Goal: Task Accomplishment & Management: Manage account settings

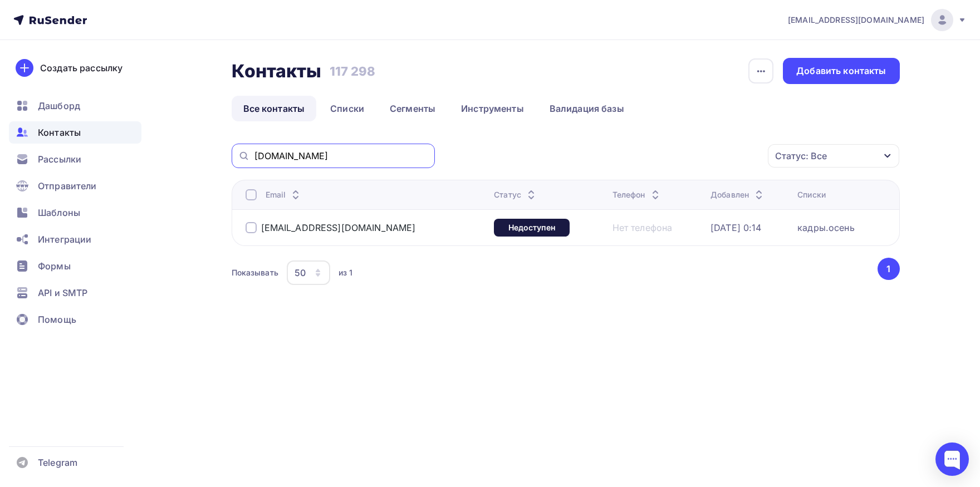
click at [380, 159] on input "[DOMAIN_NAME]" at bounding box center [341, 156] width 174 height 12
paste input "hr@aqplus"
drag, startPoint x: 270, startPoint y: 157, endPoint x: 238, endPoint y: 156, distance: 31.7
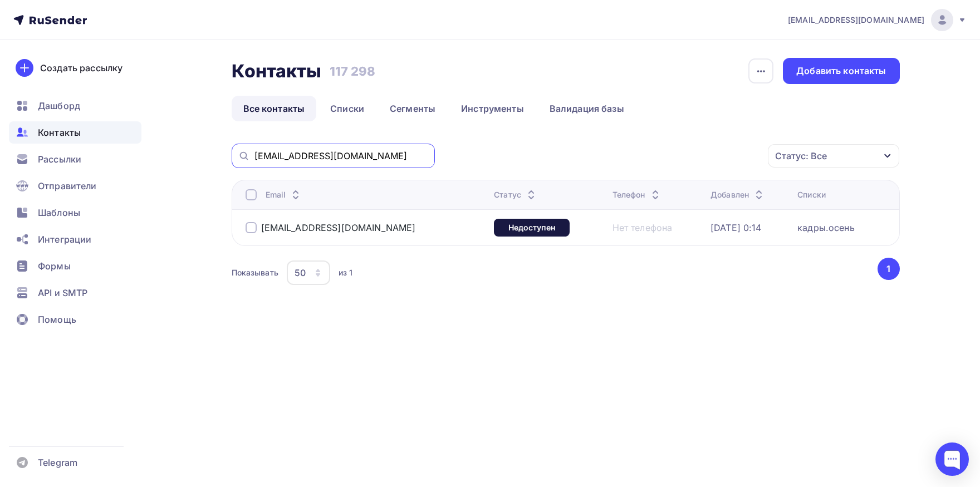
click at [254, 156] on input "[EMAIL_ADDRESS][DOMAIN_NAME]" at bounding box center [341, 156] width 174 height 12
type input "[DOMAIN_NAME]"
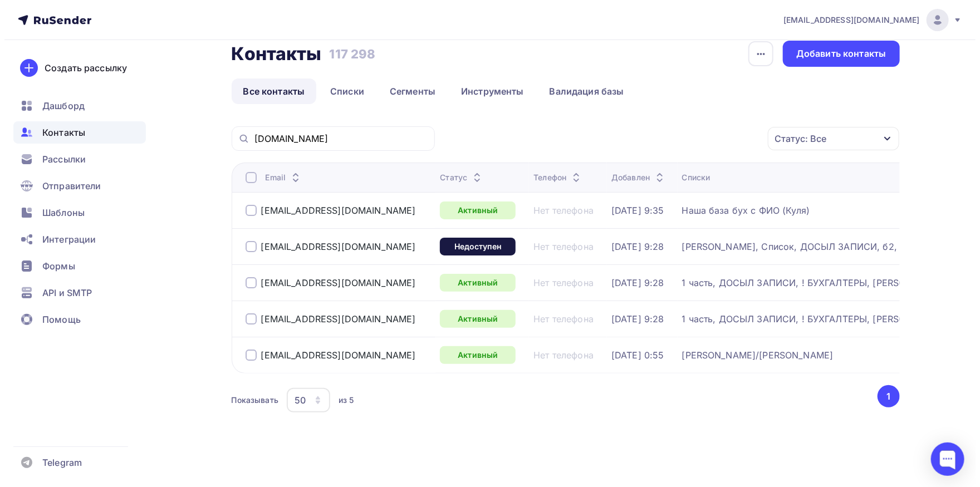
scroll to position [24, 0]
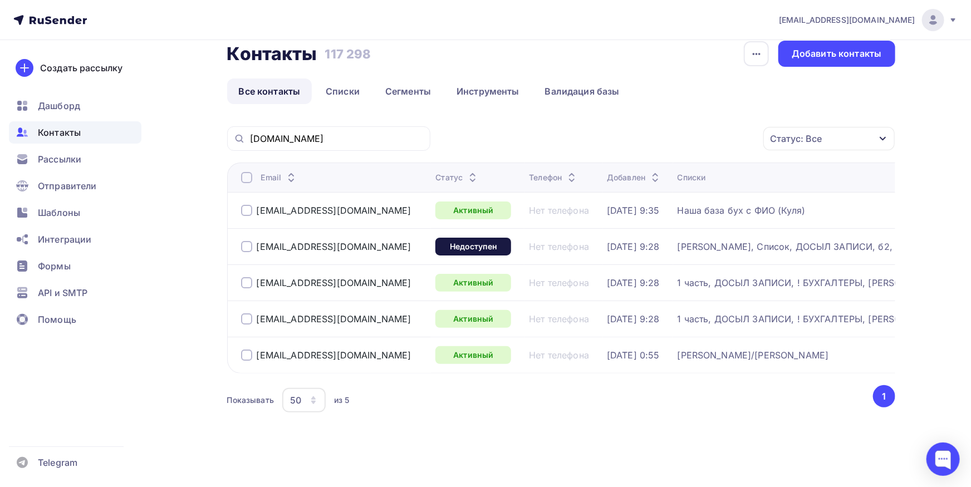
click at [251, 350] on div at bounding box center [246, 355] width 11 height 11
click at [691, 133] on div "Действие" at bounding box center [680, 139] width 147 height 22
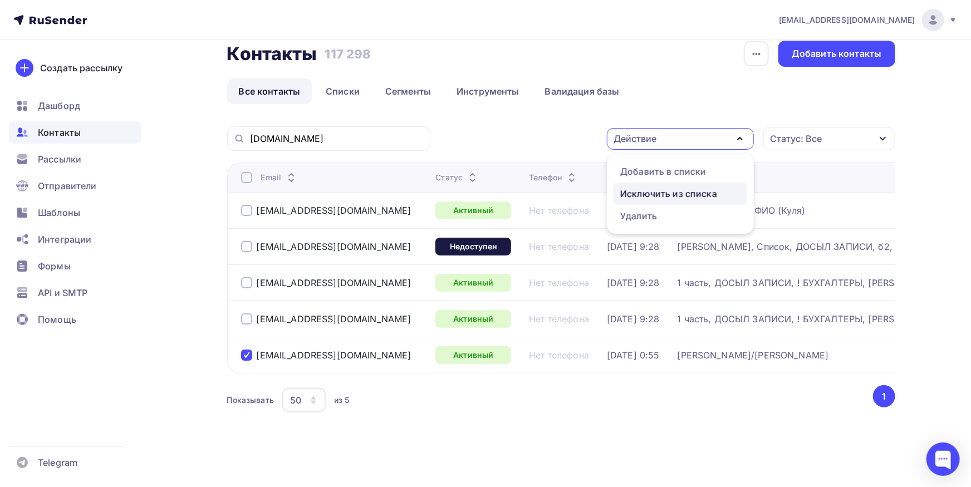
click at [677, 187] on div "Исключить из списка" at bounding box center [668, 193] width 97 height 13
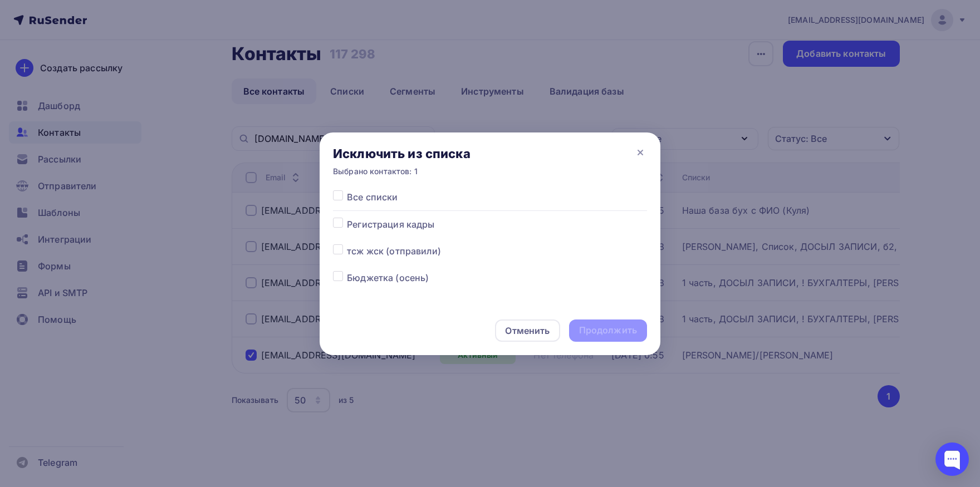
click at [347, 190] on label at bounding box center [347, 190] width 0 height 0
click at [338, 198] on input "checkbox" at bounding box center [338, 195] width 10 height 10
checkbox input "true"
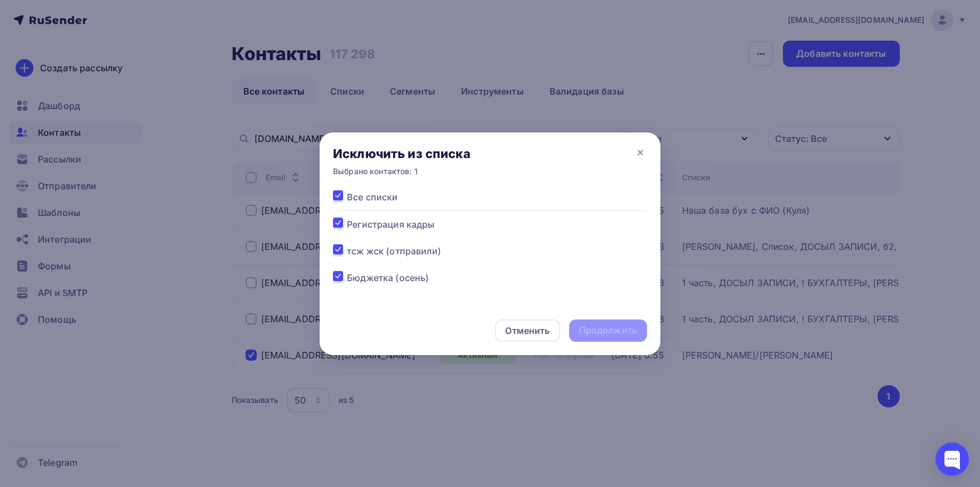
checkbox input "true"
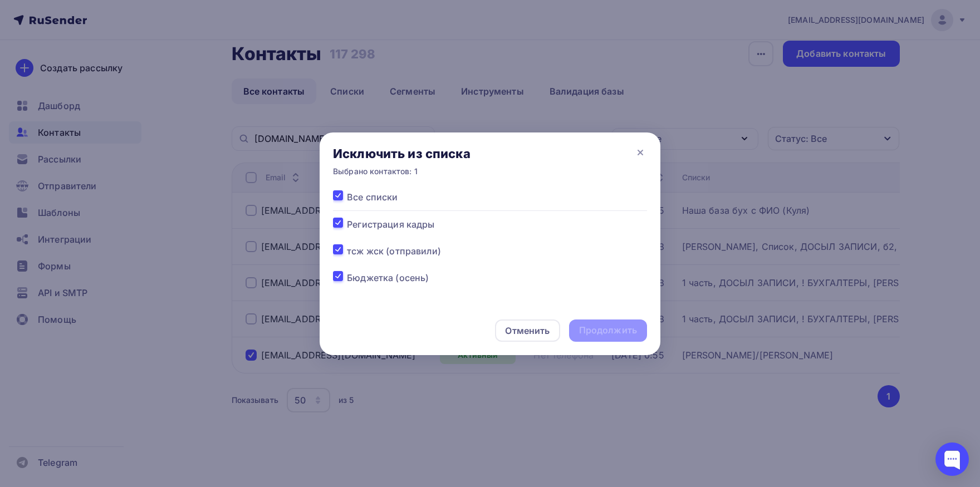
checkbox input "true"
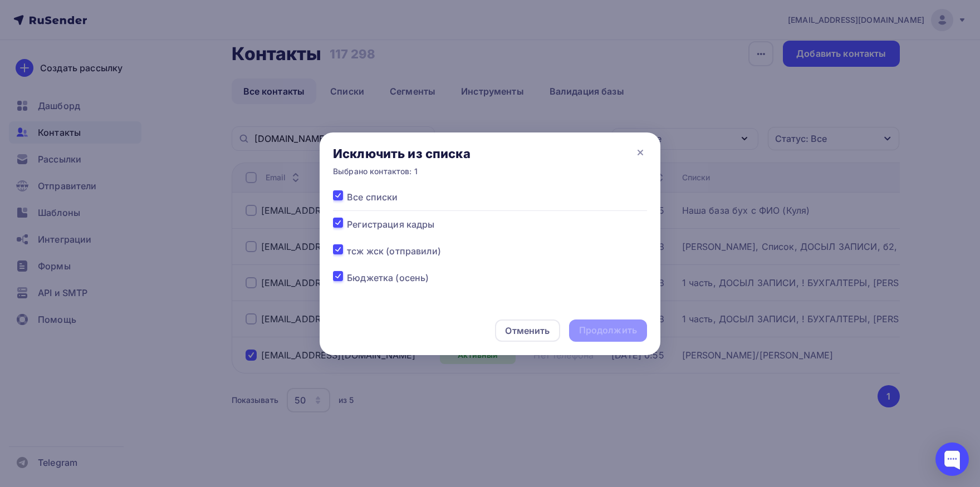
checkbox input "true"
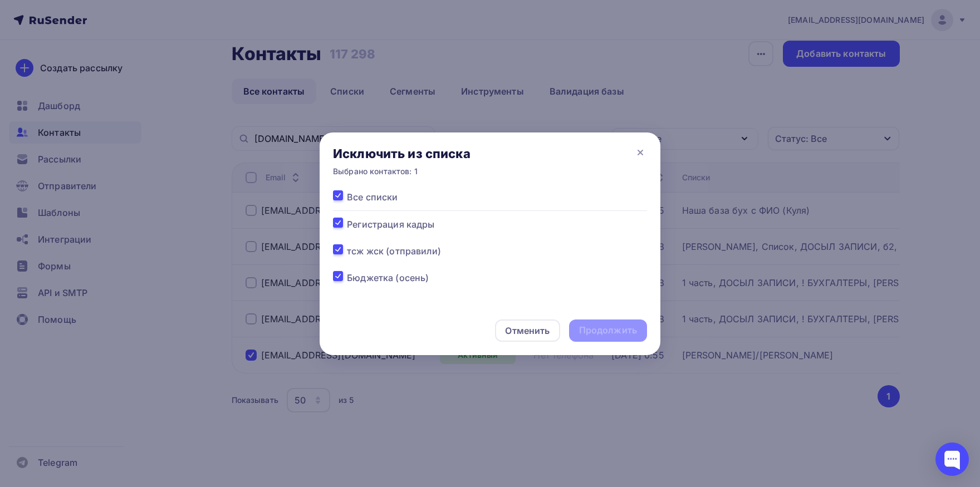
checkbox input "true"
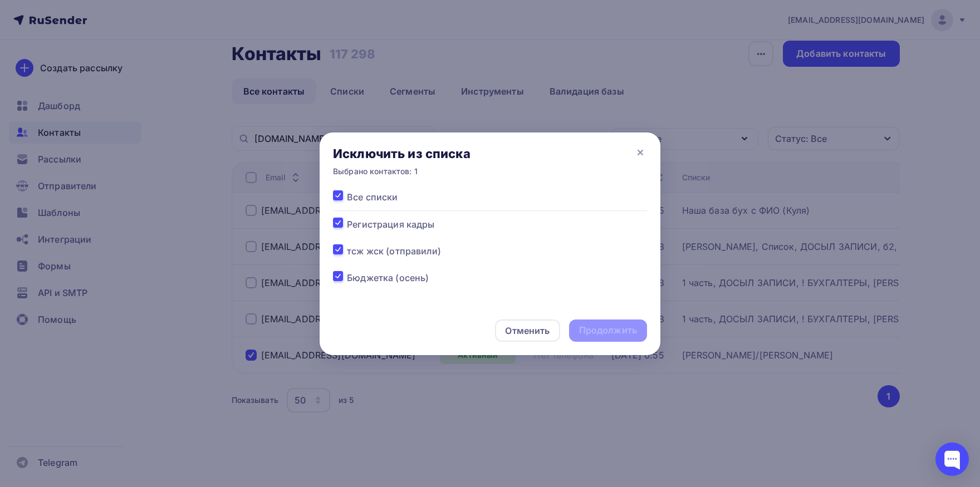
checkbox input "true"
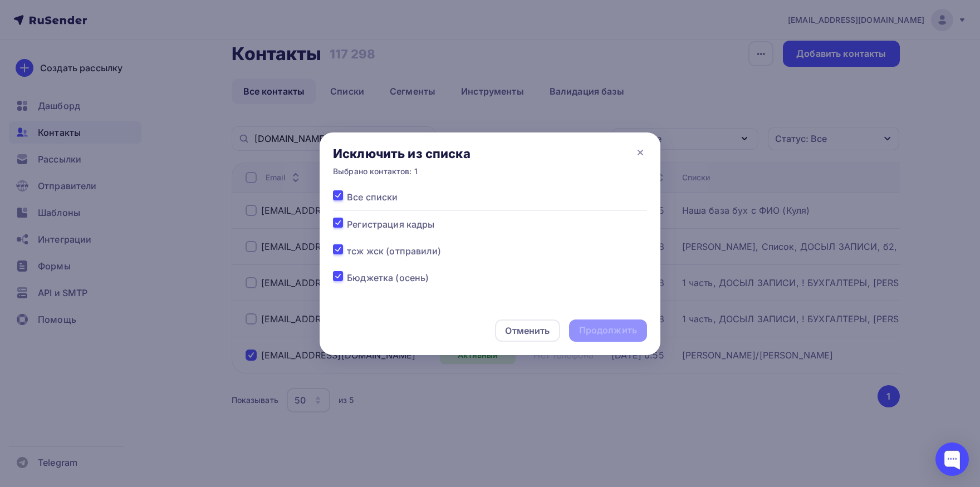
checkbox input "true"
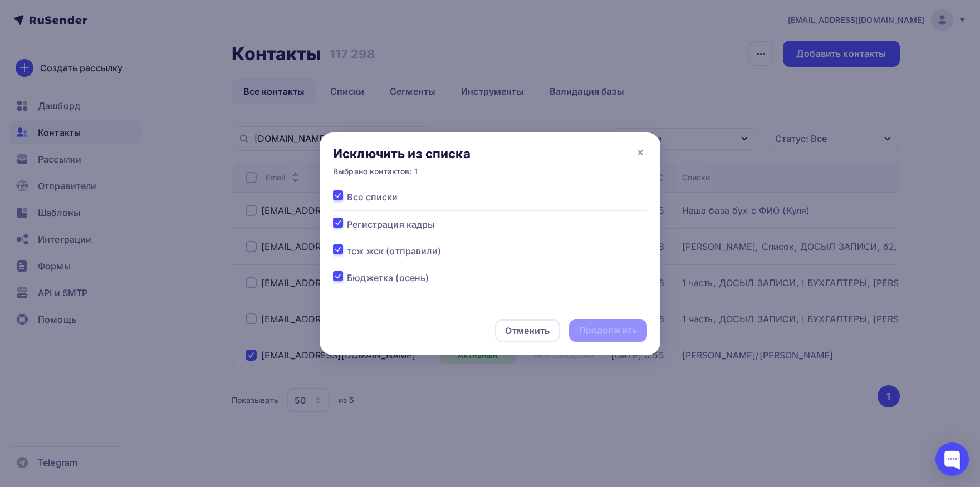
checkbox input "true"
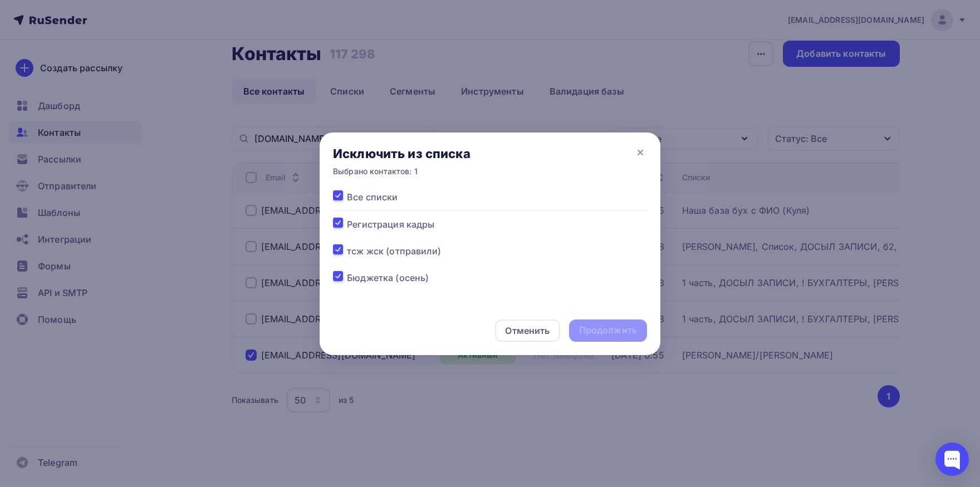
checkbox input "true"
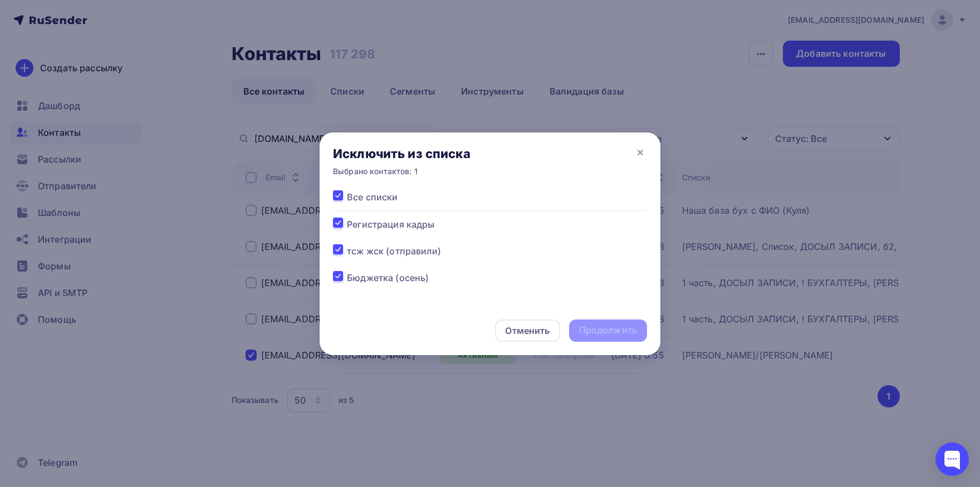
checkbox input "true"
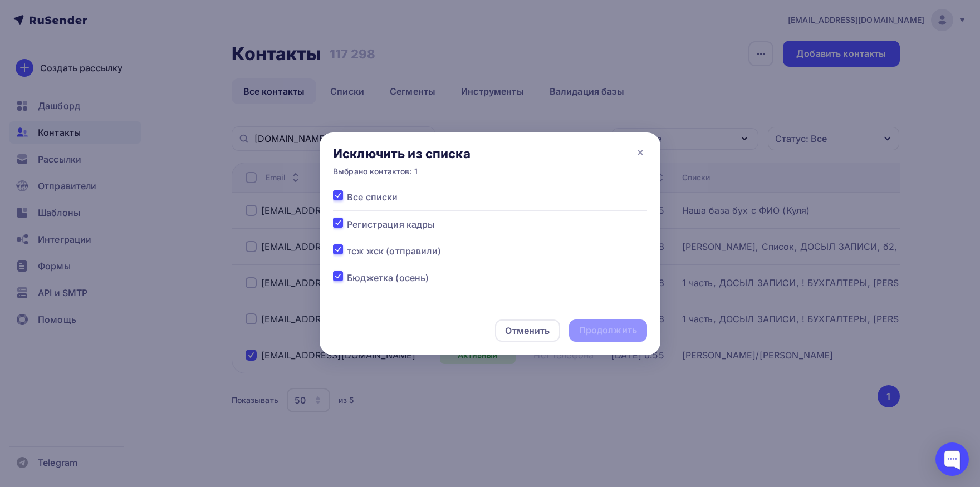
checkbox input "true"
click at [610, 339] on div "Продолжить" at bounding box center [608, 331] width 78 height 22
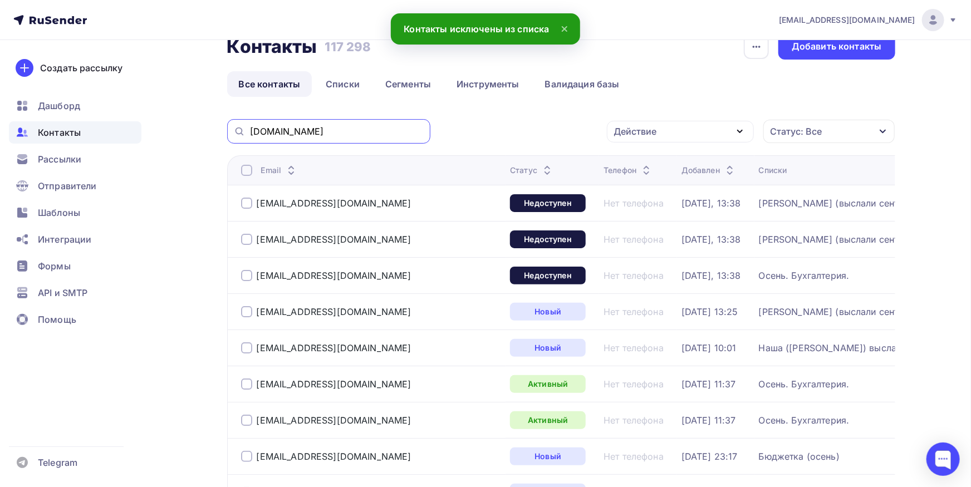
click at [391, 130] on input "[DOMAIN_NAME]" at bounding box center [337, 131] width 174 height 12
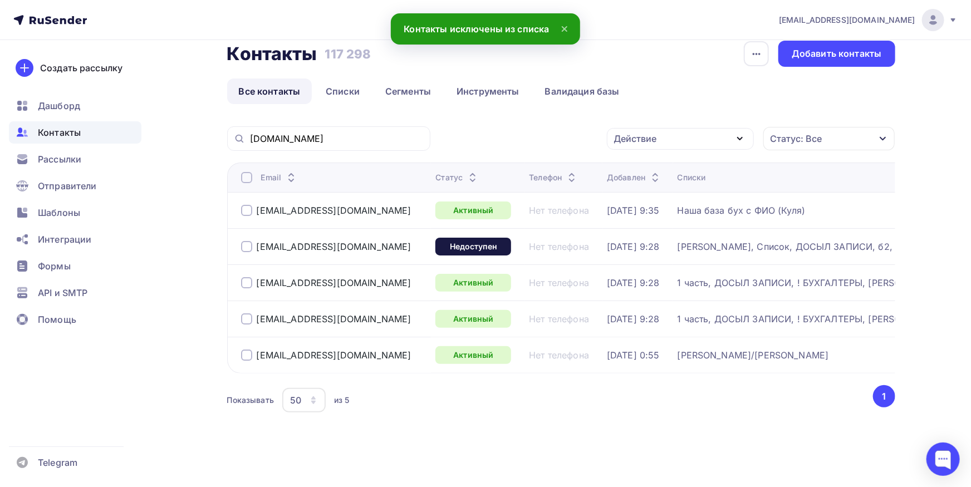
click at [247, 350] on div at bounding box center [246, 355] width 11 height 11
click at [674, 128] on div "Действие" at bounding box center [680, 139] width 147 height 22
drag, startPoint x: 675, startPoint y: 165, endPoint x: 393, endPoint y: 274, distance: 302.8
click at [675, 165] on div "Добавить в списки" at bounding box center [663, 171] width 86 height 13
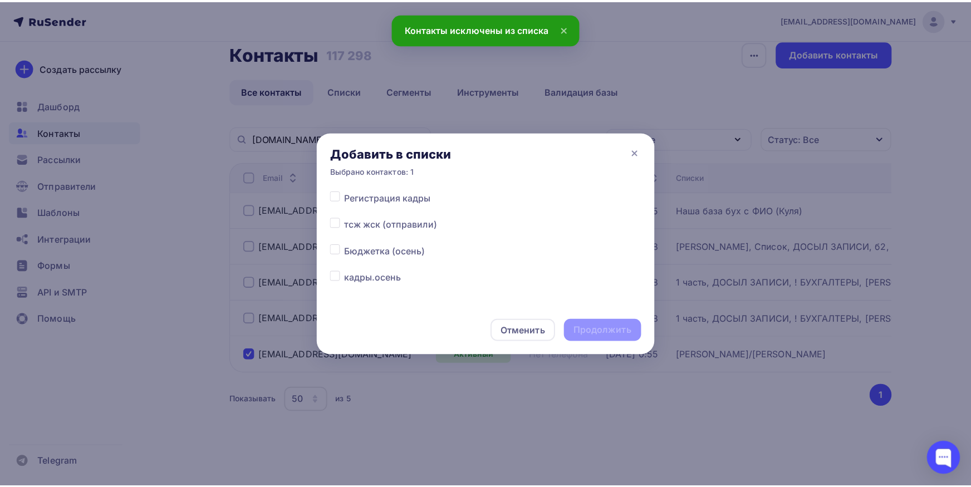
scroll to position [58, 0]
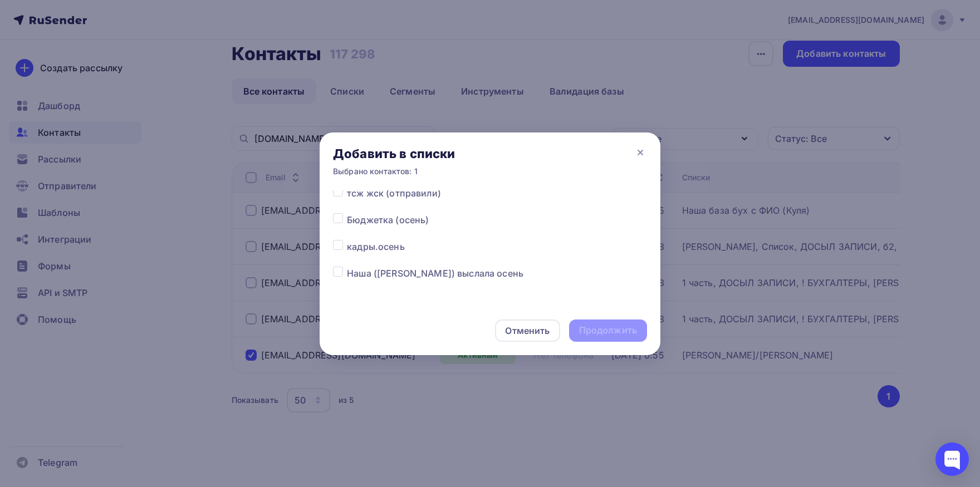
click at [332, 247] on div "Все списки Регистрация кадры тсж жск (отправили) Бюджетка (осень) кадры.осень Н…" at bounding box center [490, 248] width 341 height 116
click at [347, 240] on label at bounding box center [347, 240] width 0 height 0
click at [334, 247] on input "checkbox" at bounding box center [338, 245] width 10 height 10
checkbox input "true"
drag, startPoint x: 615, startPoint y: 330, endPoint x: 352, endPoint y: 7, distance: 416.3
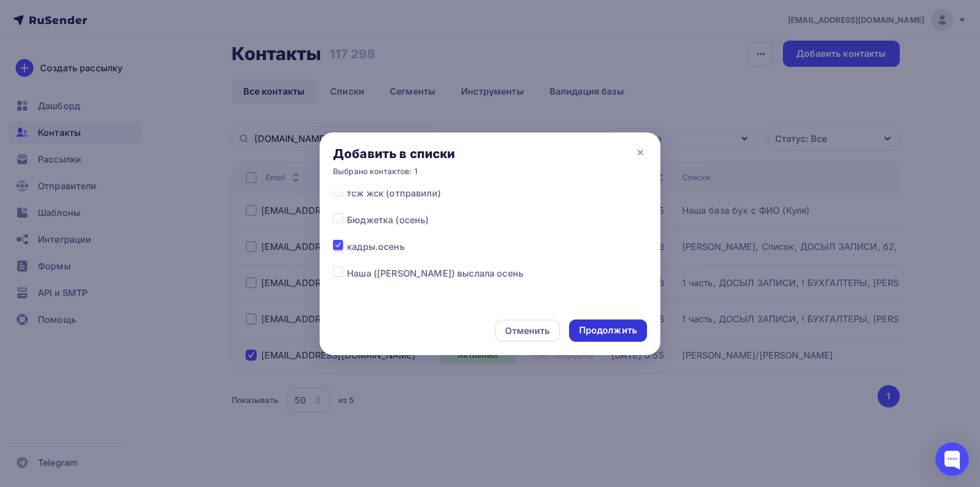
click at [615, 329] on div "Продолжить" at bounding box center [608, 330] width 58 height 13
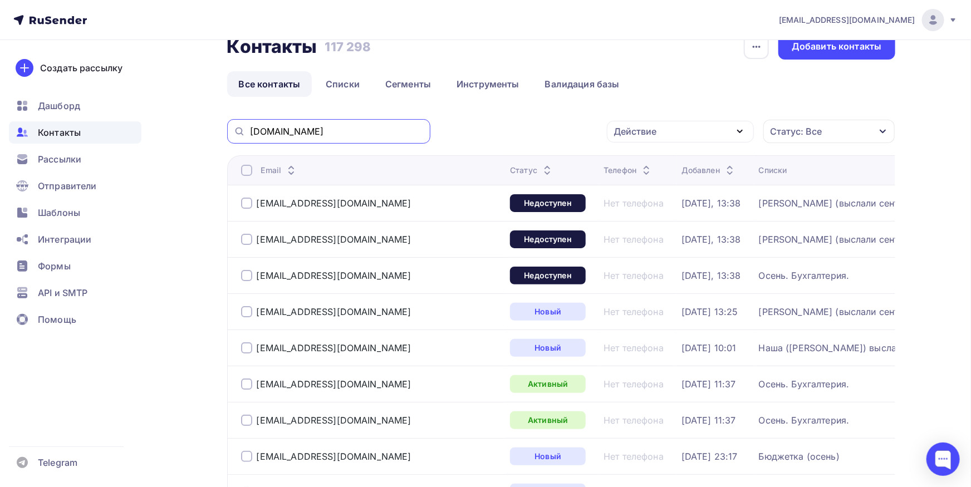
click at [319, 135] on input "[DOMAIN_NAME]" at bounding box center [337, 131] width 174 height 12
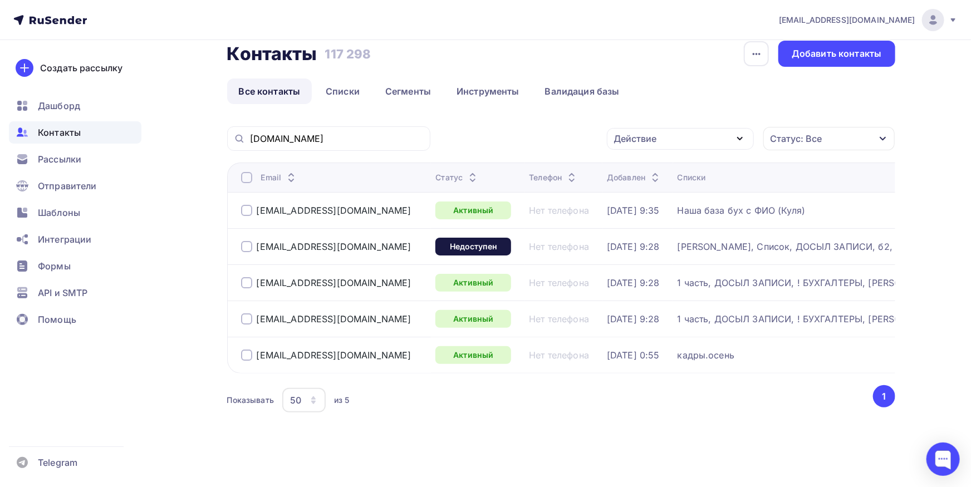
click at [243, 313] on div at bounding box center [246, 318] width 11 height 11
click at [248, 277] on div at bounding box center [246, 282] width 11 height 11
click at [244, 241] on div at bounding box center [246, 246] width 11 height 11
click at [244, 205] on div at bounding box center [246, 210] width 11 height 11
drag, startPoint x: 341, startPoint y: 203, endPoint x: 258, endPoint y: 204, distance: 82.4
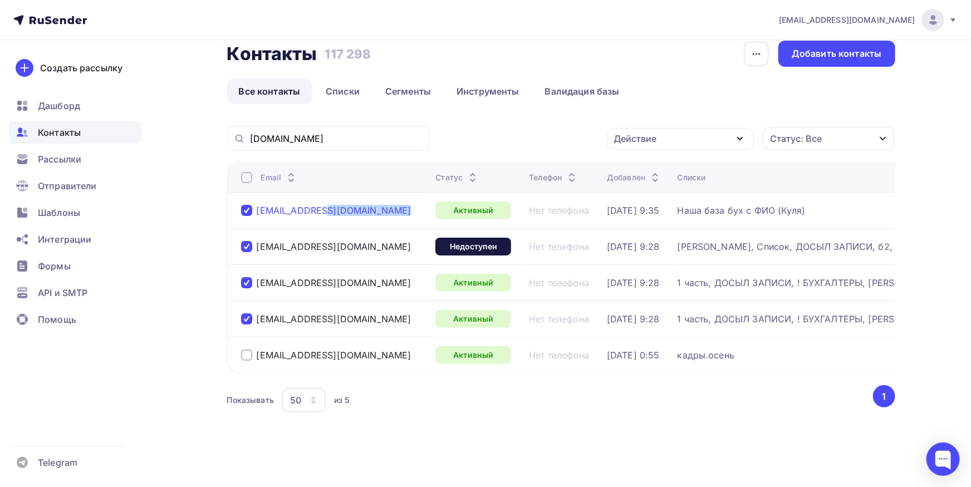
click at [258, 204] on div "[EMAIL_ADDRESS][DOMAIN_NAME]" at bounding box center [334, 211] width 186 height 18
copy div "[EMAIL_ADDRESS][DOMAIN_NAME]"
drag, startPoint x: 269, startPoint y: 237, endPoint x: 258, endPoint y: 240, distance: 11.5
click at [258, 240] on div "[EMAIL_ADDRESS][DOMAIN_NAME]" at bounding box center [334, 247] width 186 height 18
copy div "[EMAIL_ADDRESS][DOMAIN_NAME]"
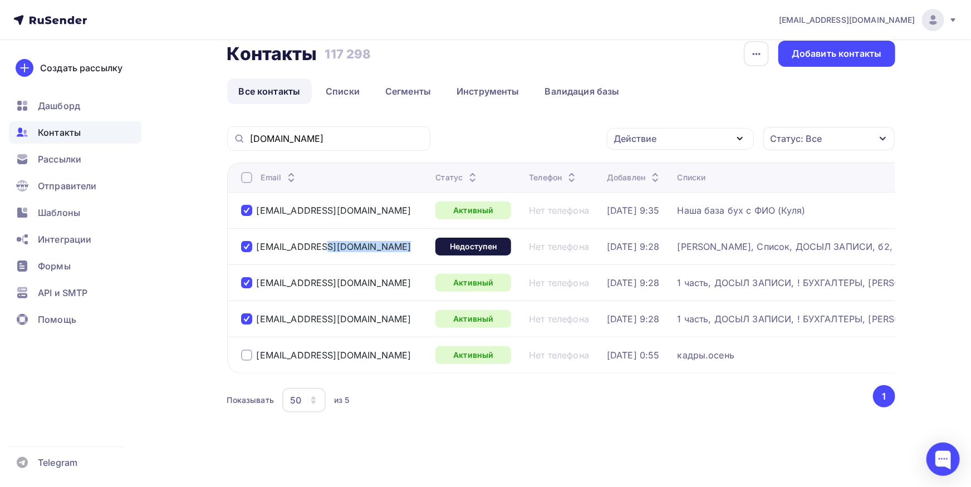
click at [670, 130] on div "Действие" at bounding box center [680, 139] width 147 height 22
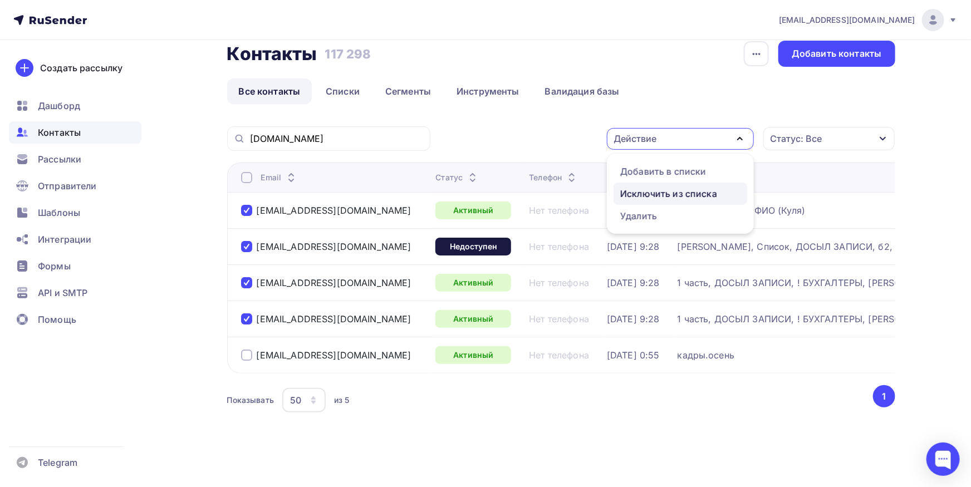
click at [665, 188] on div "Исключить из списка" at bounding box center [668, 193] width 97 height 13
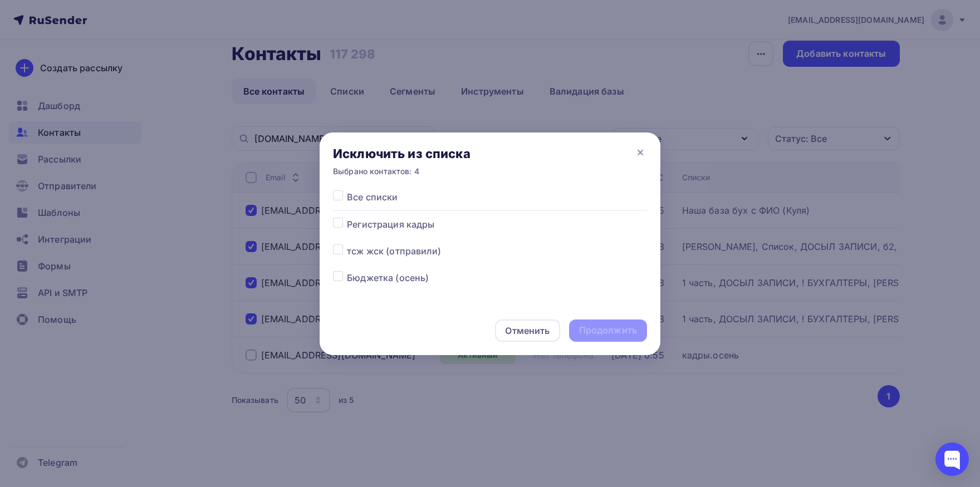
click at [347, 190] on label at bounding box center [347, 190] width 0 height 0
click at [341, 199] on input "checkbox" at bounding box center [338, 195] width 10 height 10
checkbox input "true"
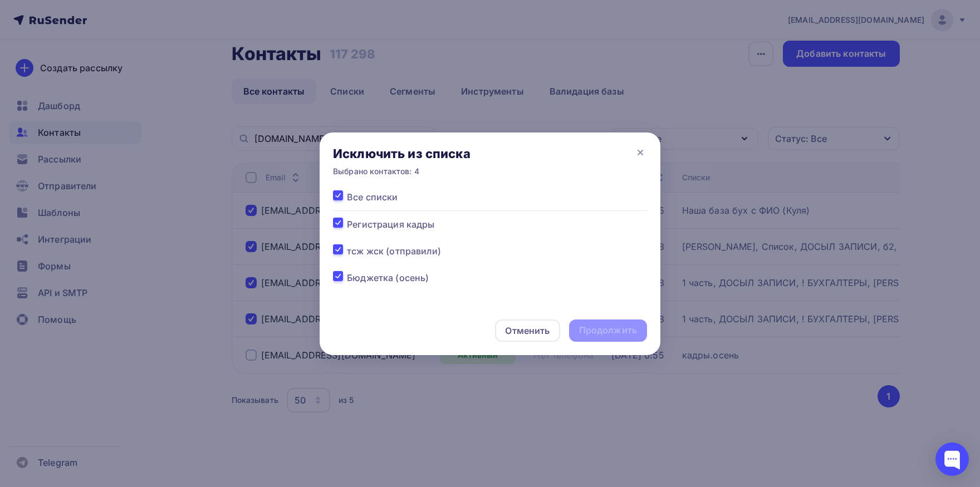
checkbox input "true"
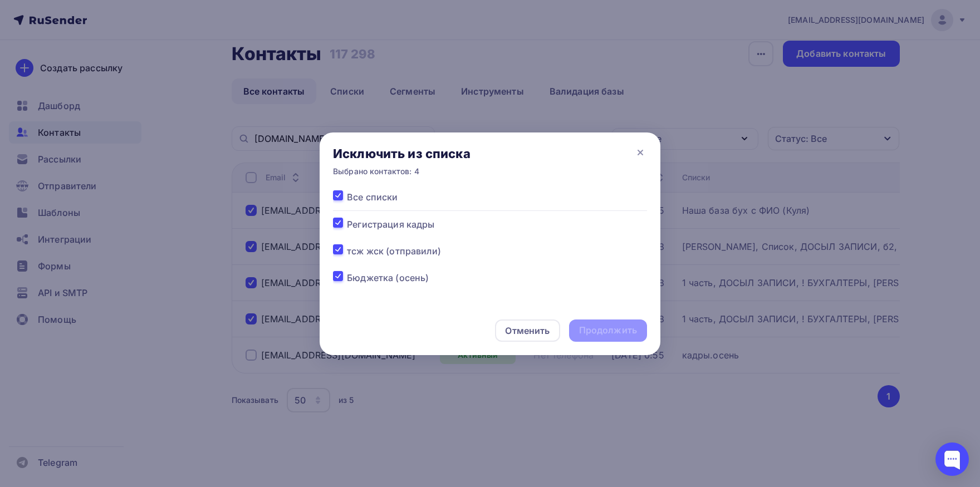
checkbox input "true"
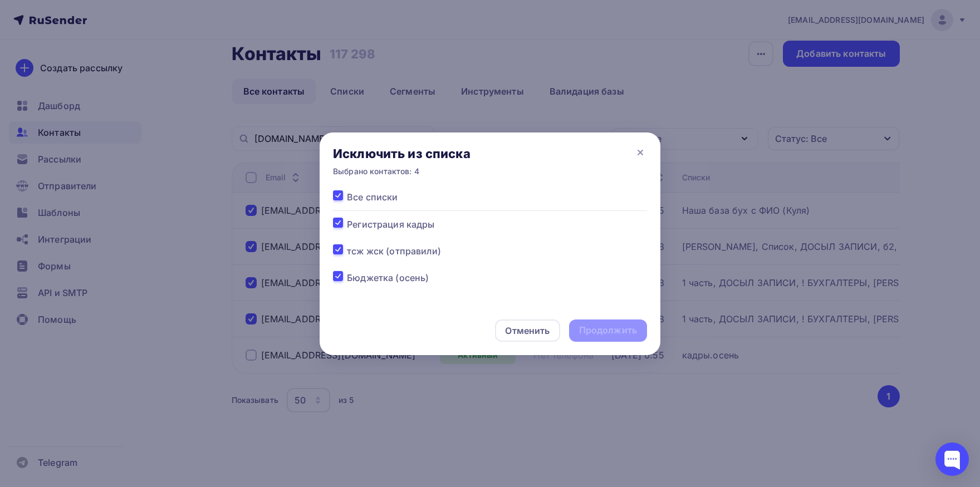
checkbox input "true"
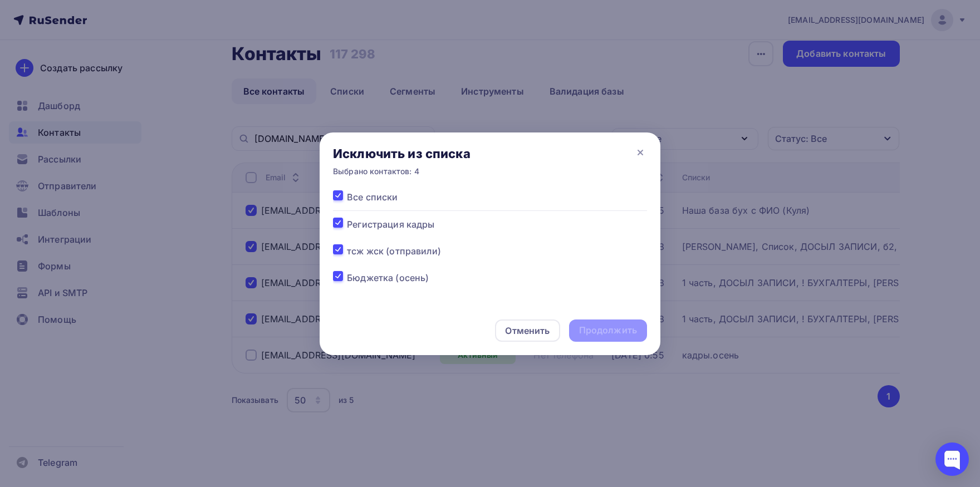
checkbox input "true"
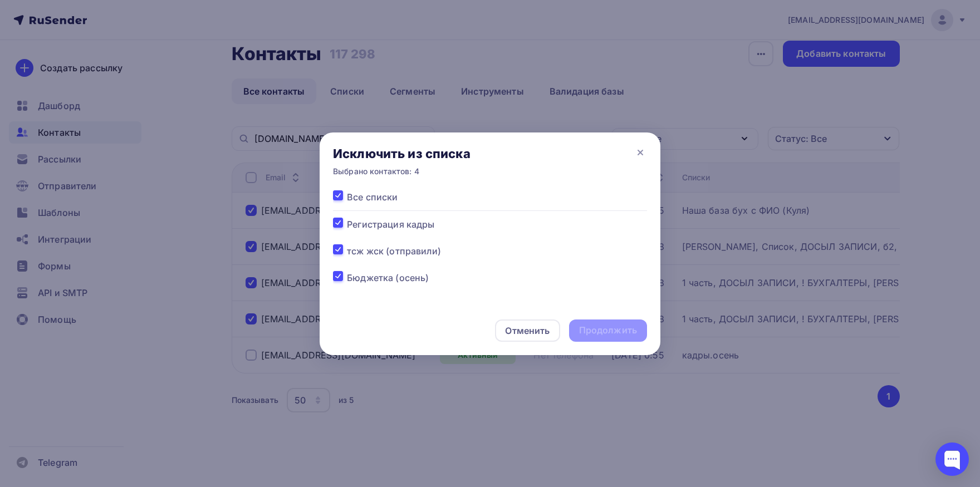
checkbox input "true"
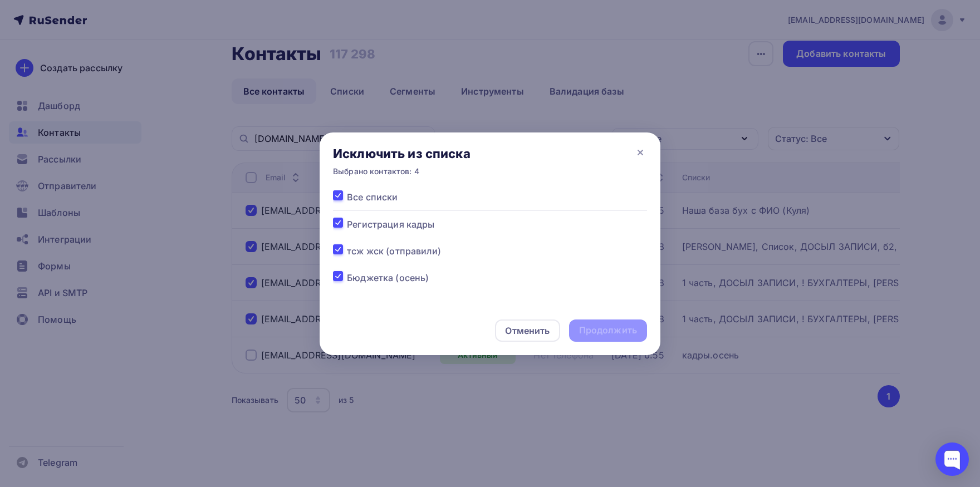
checkbox input "true"
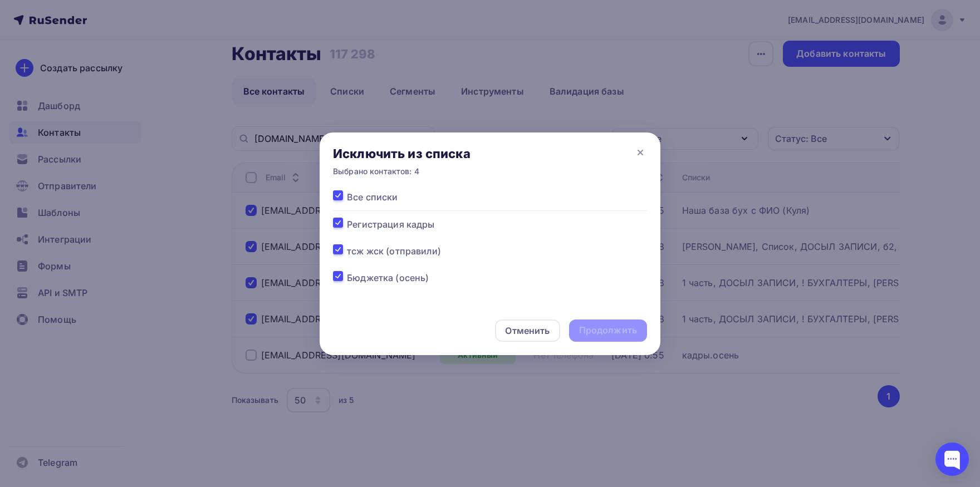
checkbox input "true"
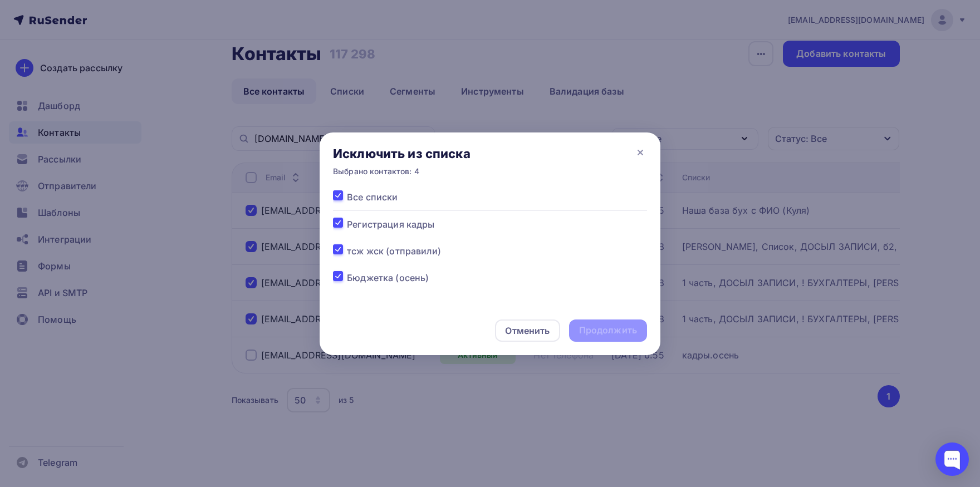
checkbox input "true"
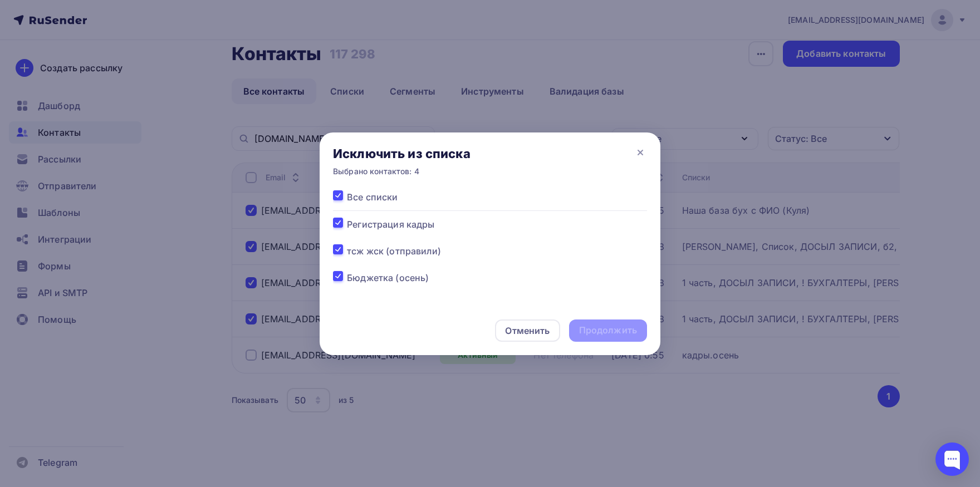
checkbox input "true"
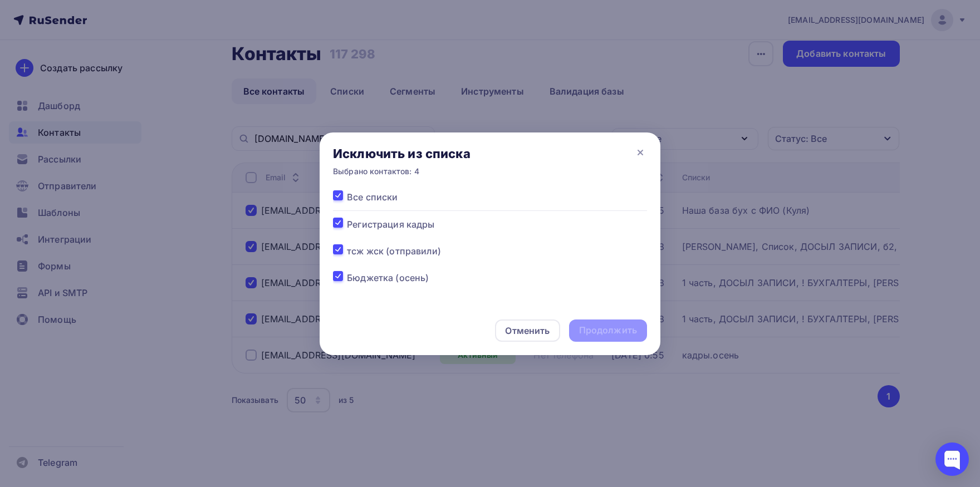
checkbox input "true"
click at [623, 335] on div "Продолжить" at bounding box center [608, 330] width 58 height 13
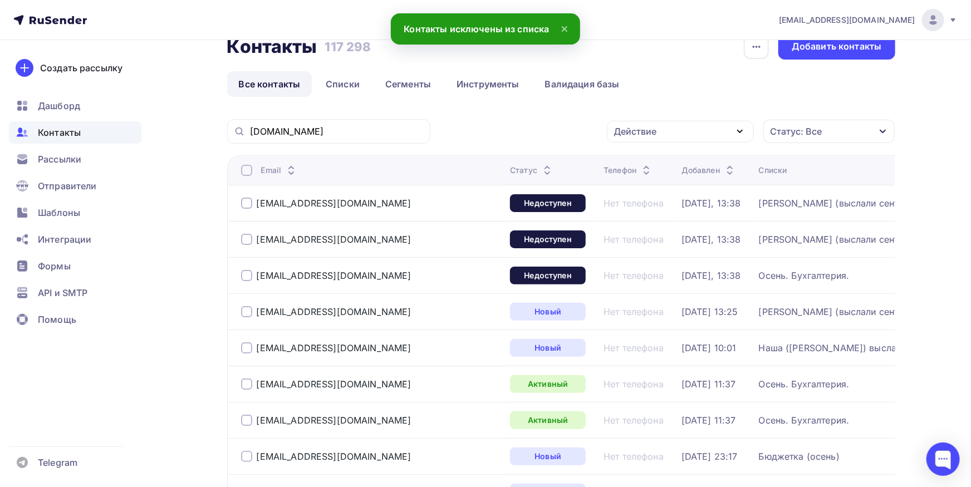
click at [377, 121] on div "[DOMAIN_NAME]" at bounding box center [328, 131] width 203 height 24
click at [377, 125] on input "[DOMAIN_NAME]" at bounding box center [337, 131] width 174 height 12
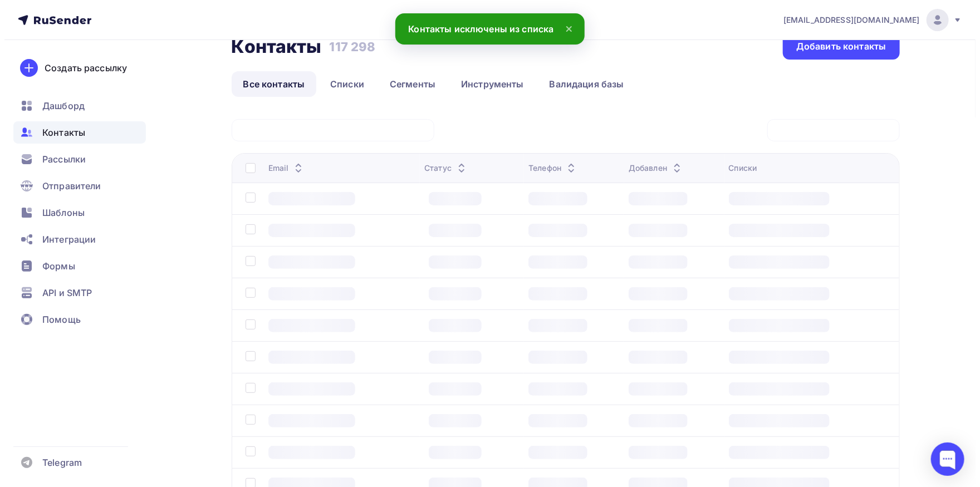
scroll to position [16, 0]
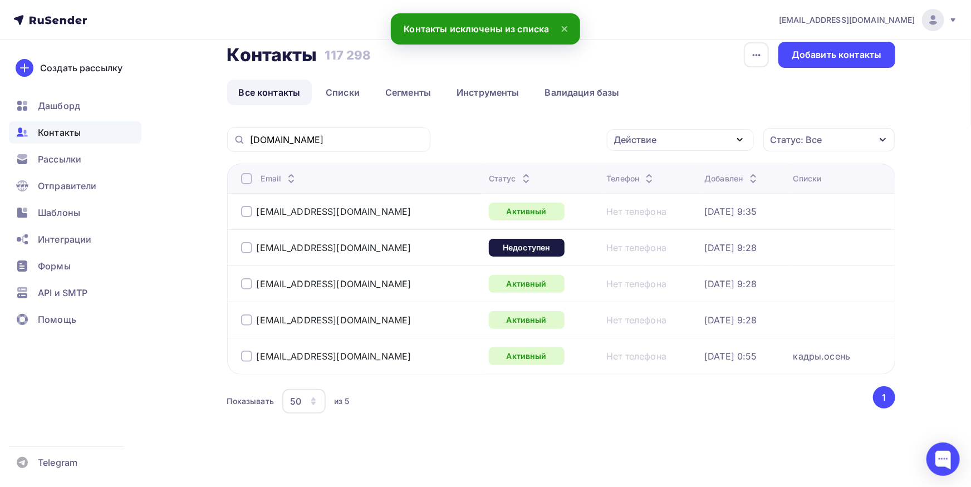
click at [251, 210] on div at bounding box center [246, 211] width 11 height 11
click at [251, 248] on div at bounding box center [246, 247] width 11 height 11
drag, startPoint x: 248, startPoint y: 284, endPoint x: 248, endPoint y: 312, distance: 27.3
click at [248, 285] on div at bounding box center [246, 283] width 11 height 11
click at [247, 322] on div at bounding box center [246, 320] width 11 height 11
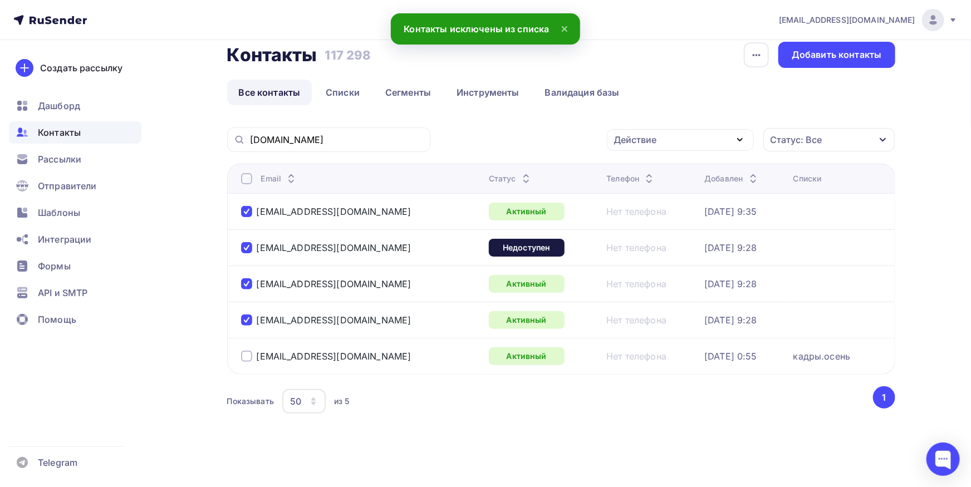
click at [702, 144] on div "Действие" at bounding box center [680, 140] width 147 height 22
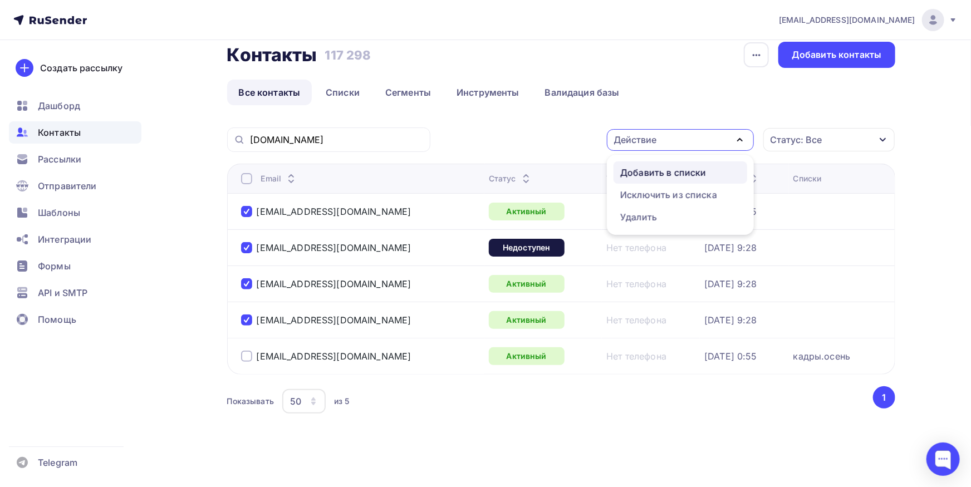
click at [690, 173] on div "Добавить в списки" at bounding box center [663, 172] width 86 height 13
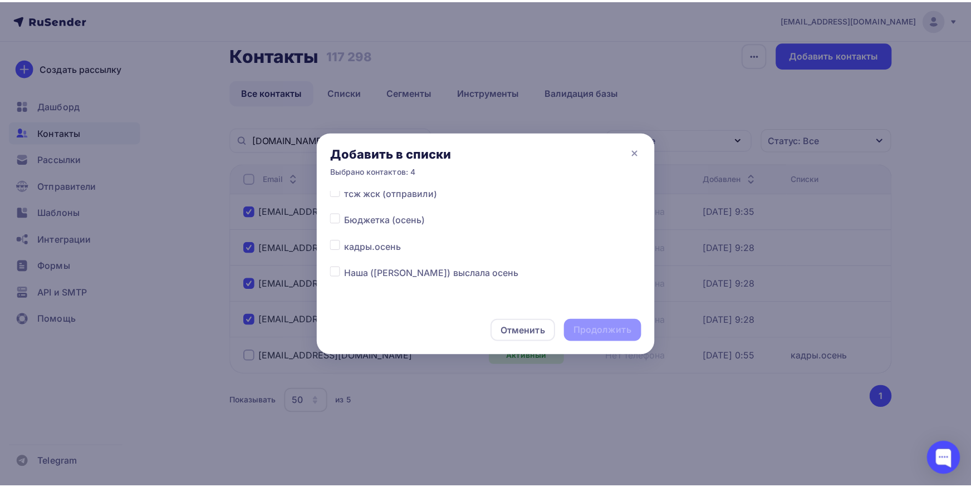
scroll to position [116, 0]
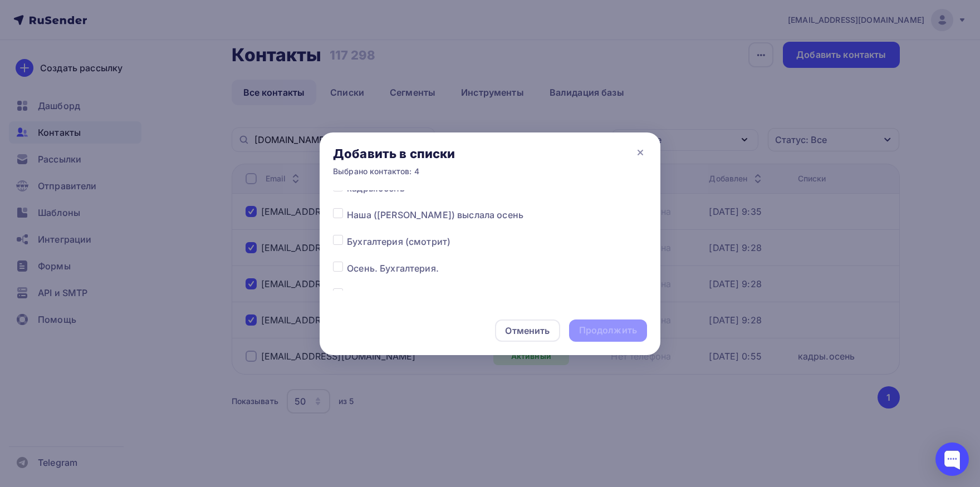
click at [347, 208] on label at bounding box center [347, 208] width 0 height 0
click at [335, 215] on input "checkbox" at bounding box center [338, 213] width 10 height 10
checkbox input "true"
click at [595, 334] on div "Продолжить" at bounding box center [608, 330] width 58 height 13
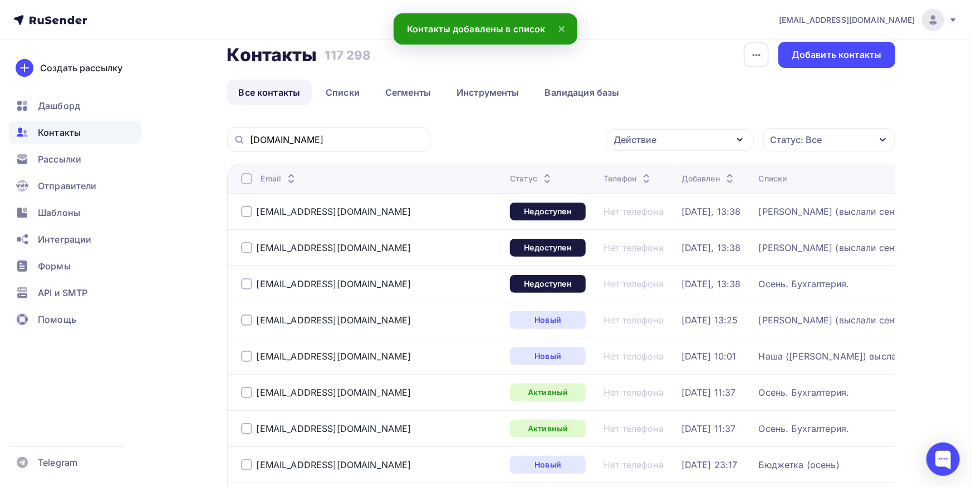
scroll to position [0, 0]
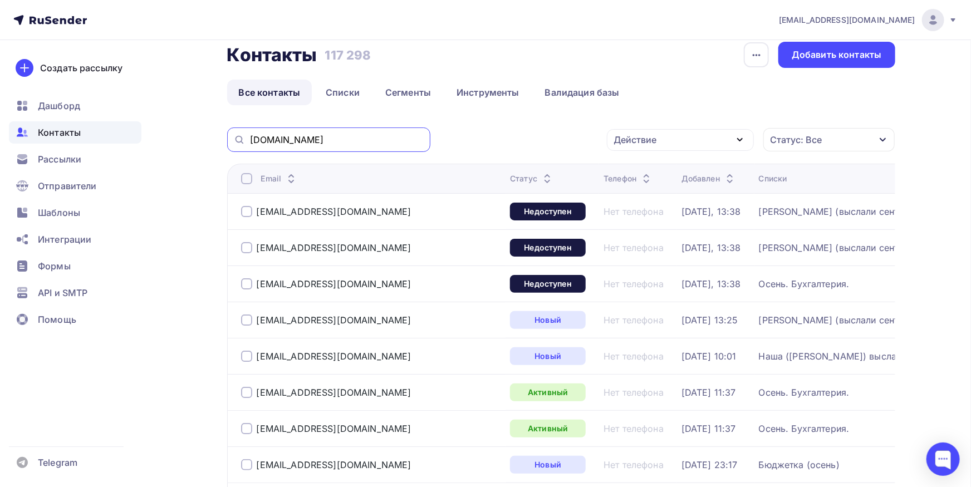
click at [371, 138] on input "[DOMAIN_NAME]" at bounding box center [337, 140] width 174 height 12
paste input "okhtagroup."
click at [371, 138] on input "[DOMAIN_NAME]" at bounding box center [337, 140] width 174 height 12
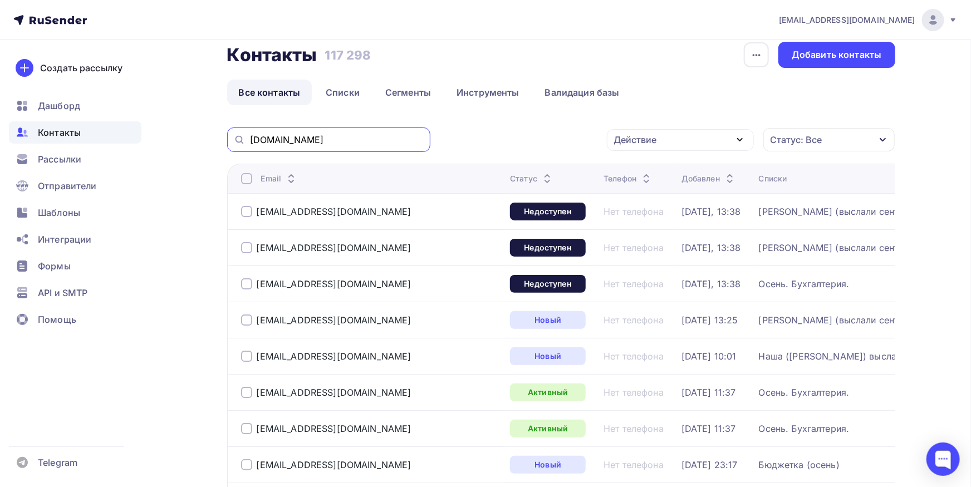
click at [371, 138] on input "[DOMAIN_NAME]" at bounding box center [337, 140] width 174 height 12
paste input "text"
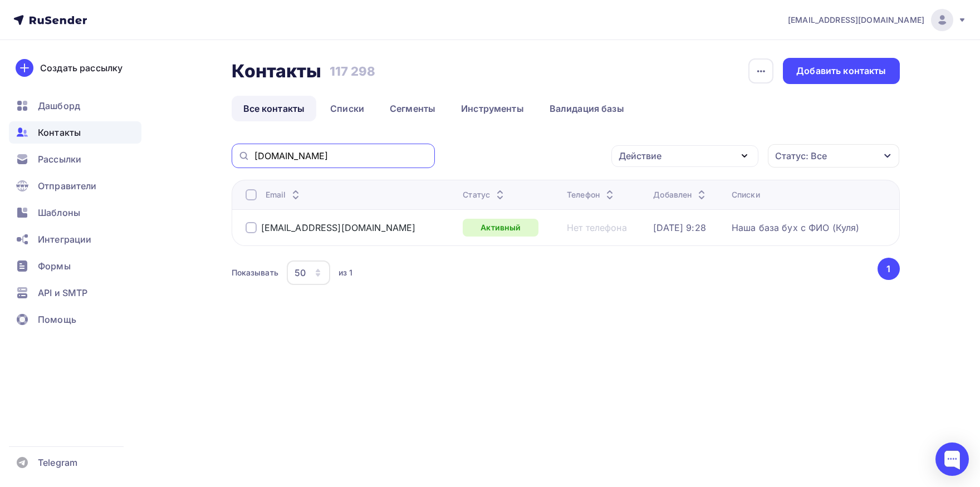
click at [359, 156] on input "[DOMAIN_NAME]" at bounding box center [341, 156] width 174 height 12
paste input "manisimova21@mail"
type input "[EMAIL_ADDRESS][DOMAIN_NAME]"
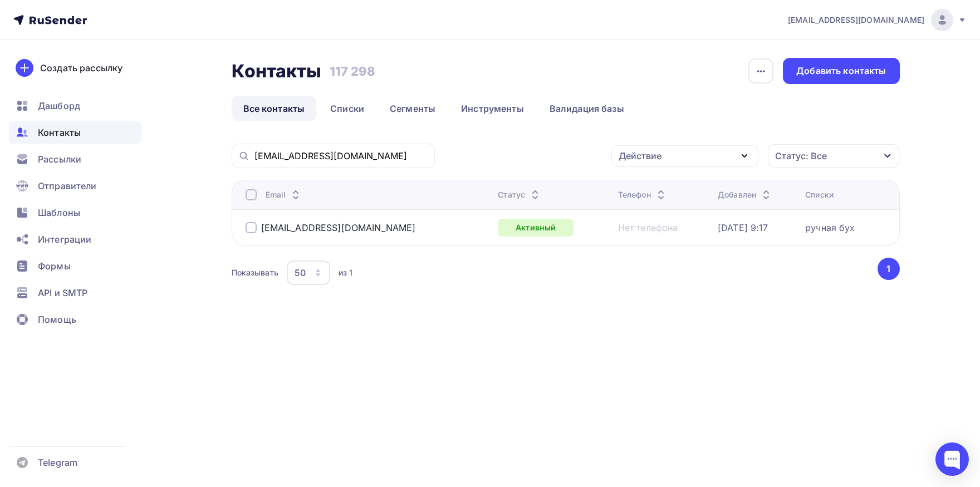
click at [254, 196] on div at bounding box center [251, 194] width 11 height 11
click at [677, 159] on div "Действие" at bounding box center [684, 156] width 147 height 22
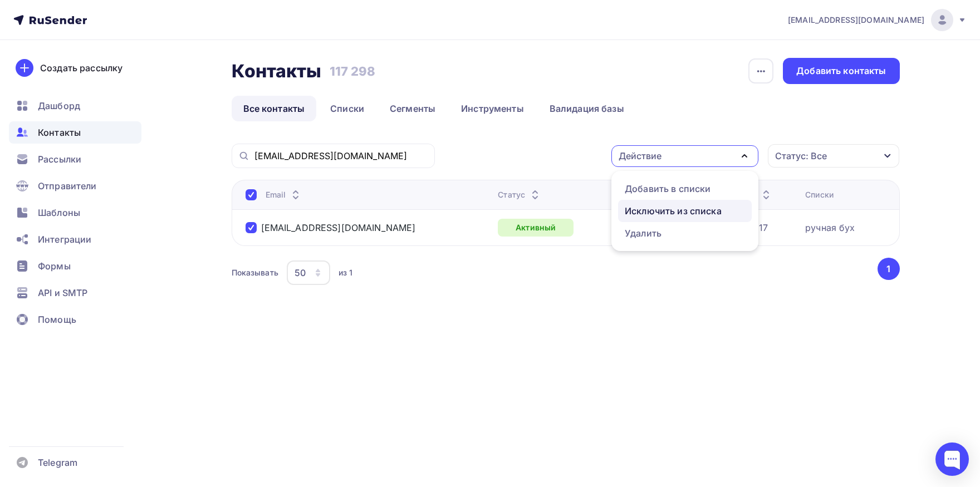
click at [669, 203] on link "Исключить из списка" at bounding box center [685, 211] width 134 height 22
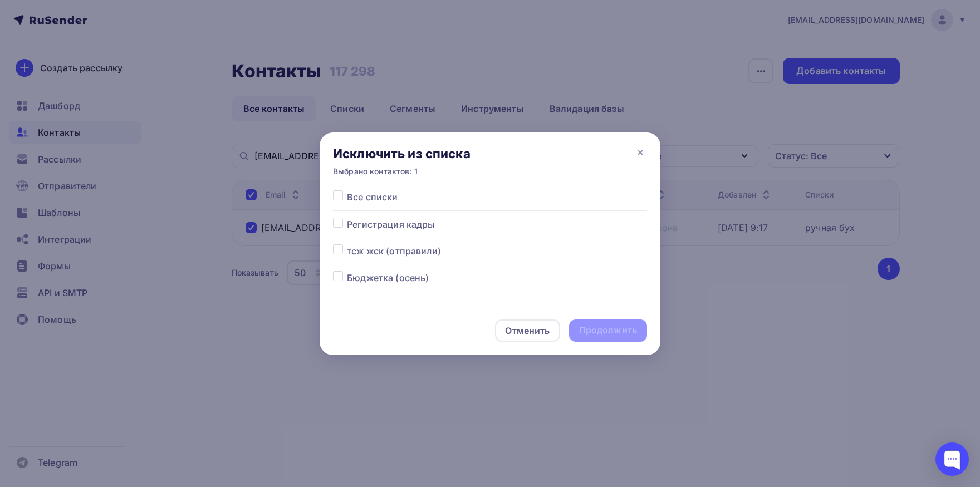
click at [347, 190] on label at bounding box center [347, 190] width 0 height 0
click at [342, 197] on input "checkbox" at bounding box center [338, 195] width 10 height 10
checkbox input "true"
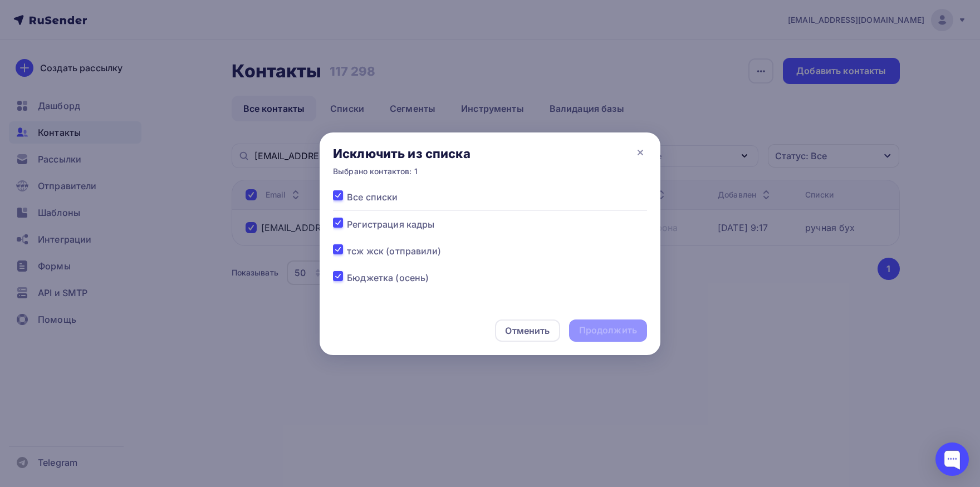
checkbox input "true"
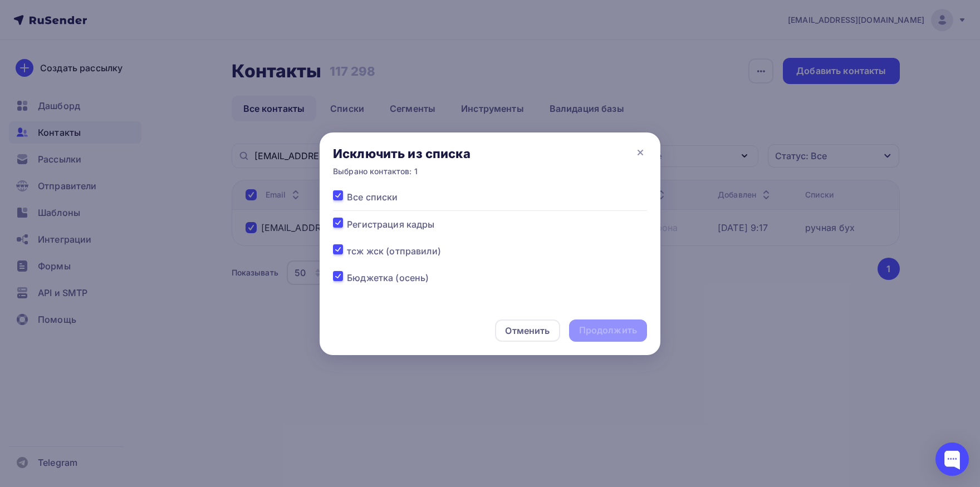
checkbox input "true"
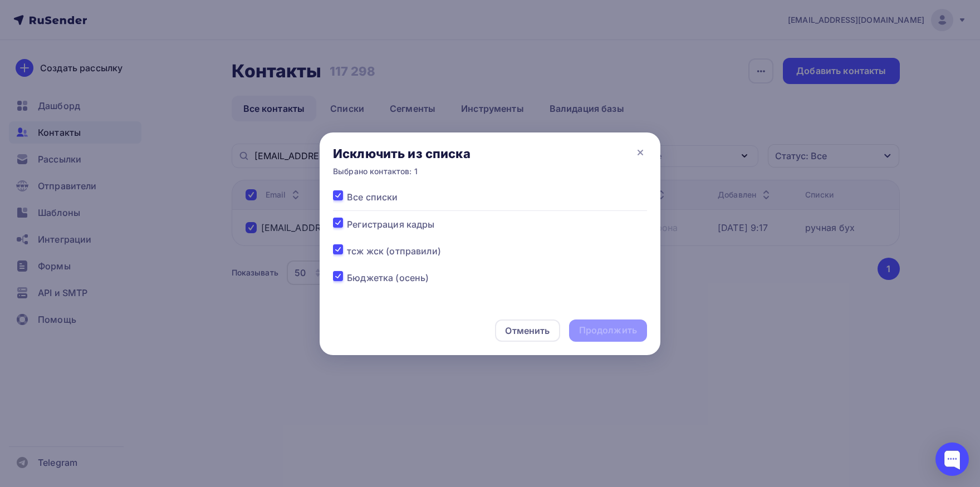
checkbox input "true"
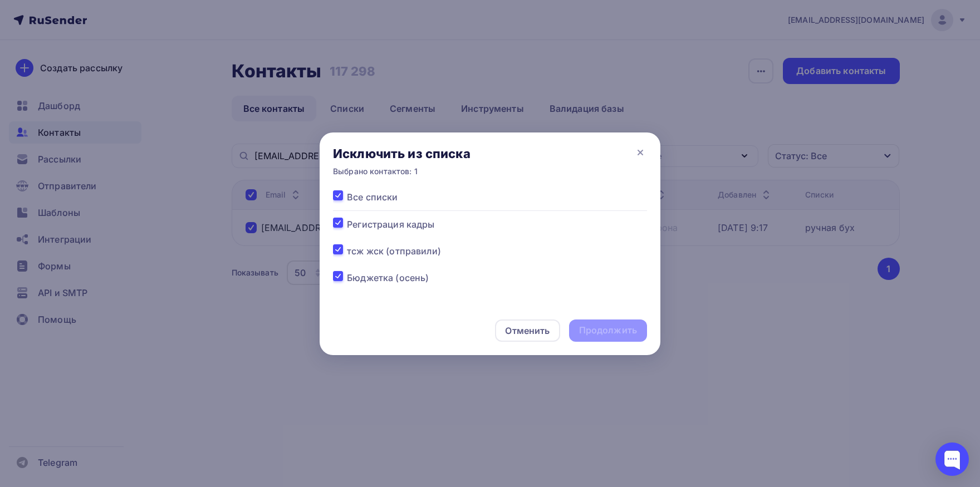
checkbox input "true"
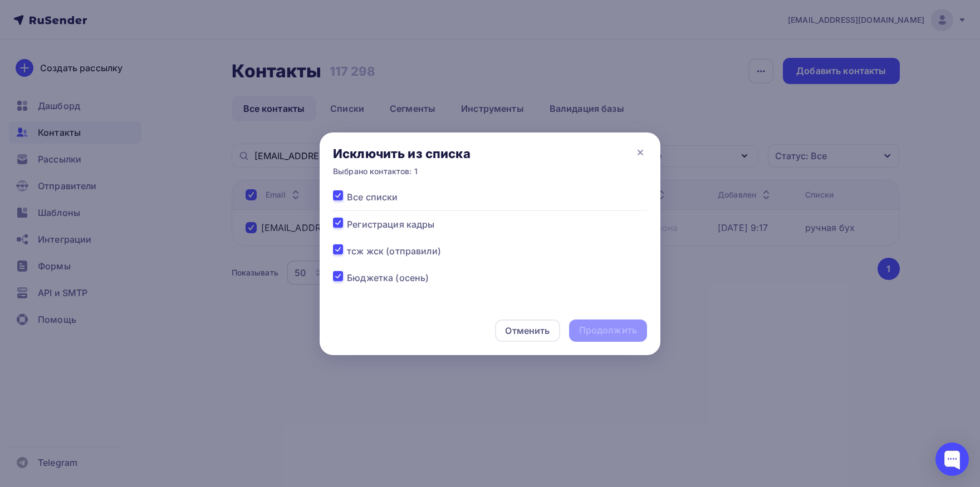
checkbox input "true"
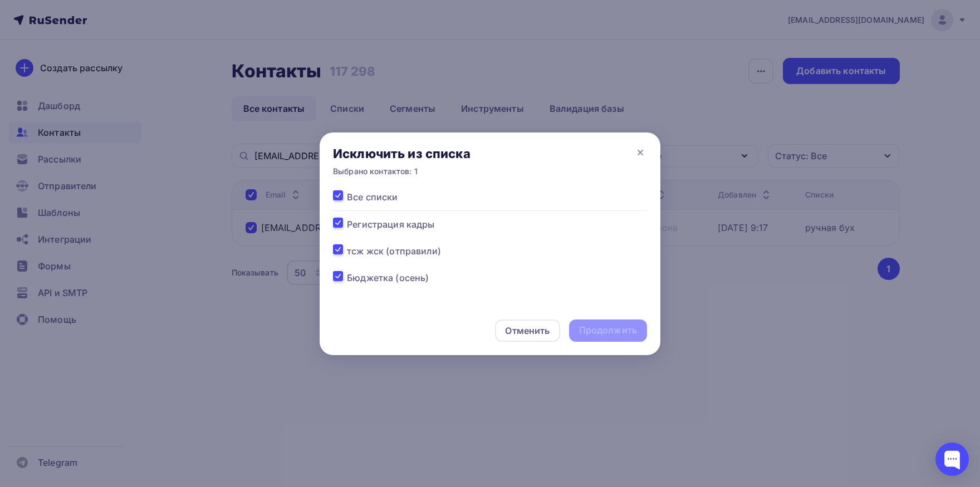
checkbox input "true"
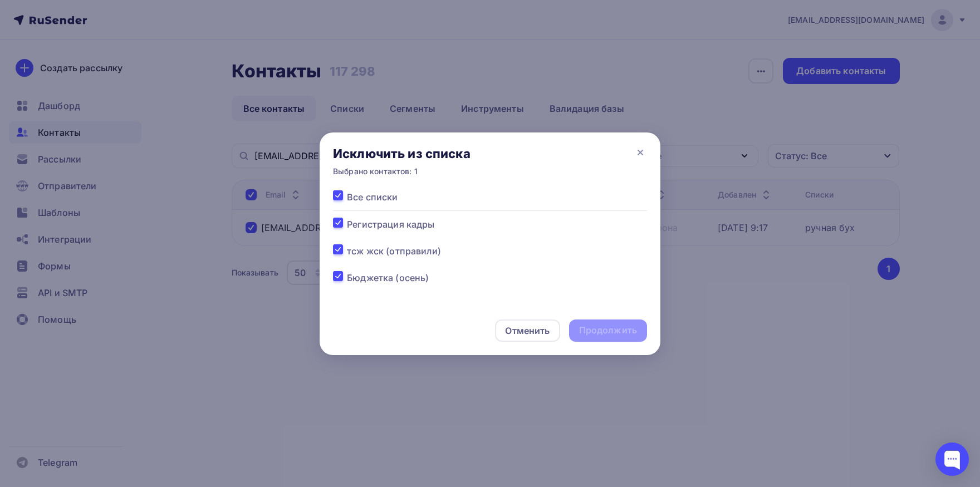
checkbox input "true"
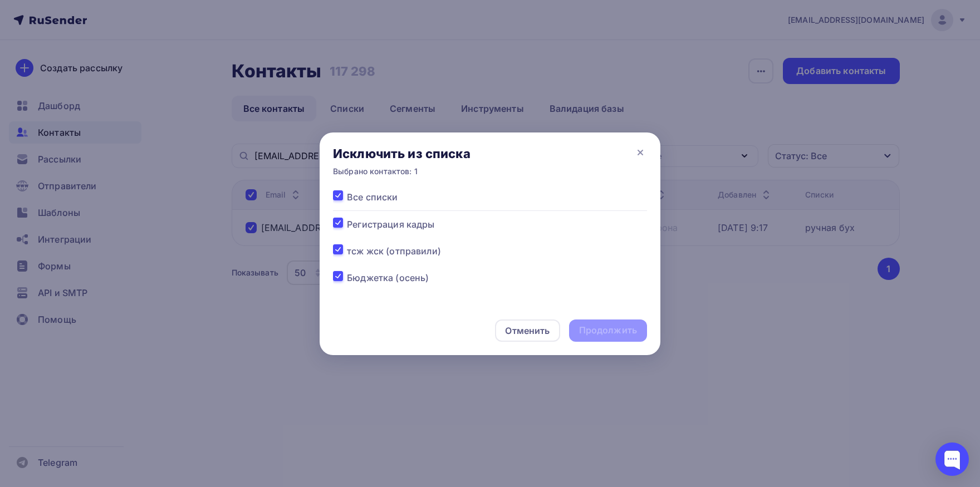
checkbox input "true"
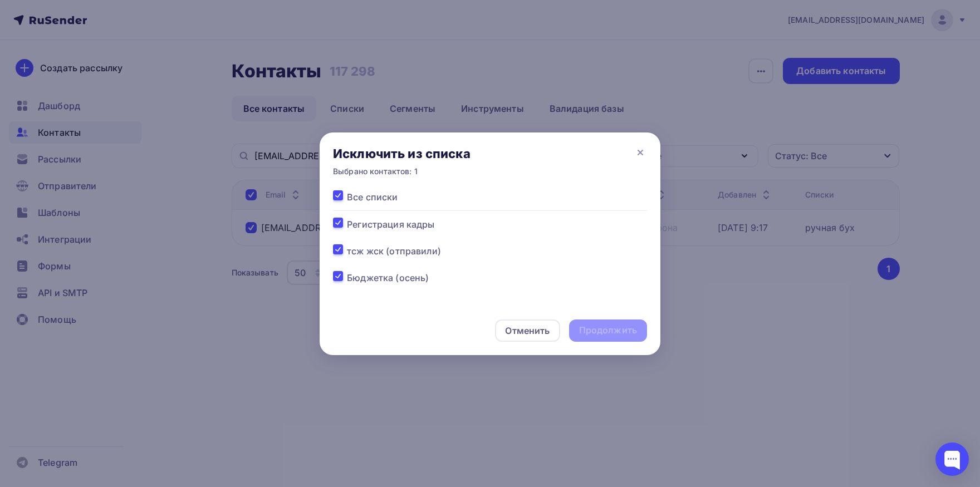
checkbox input "true"
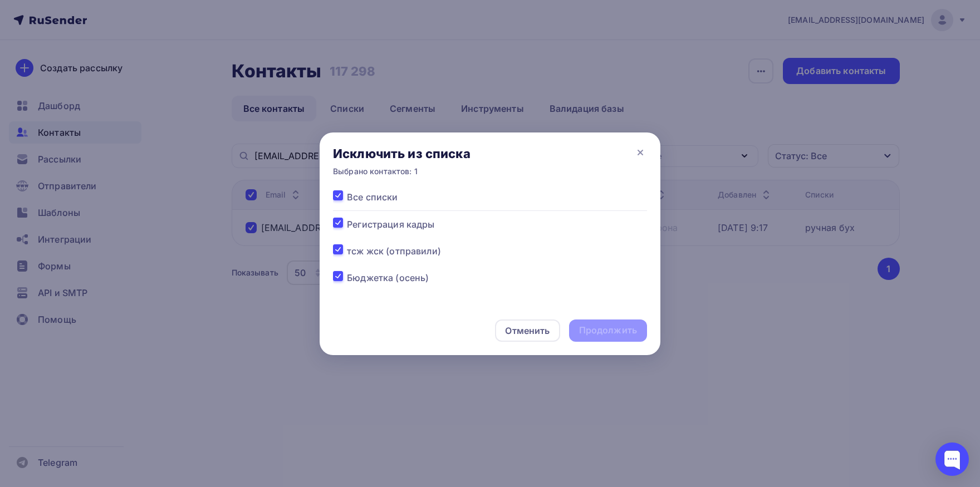
checkbox input "true"
click at [619, 331] on div "Продолжить" at bounding box center [608, 330] width 58 height 13
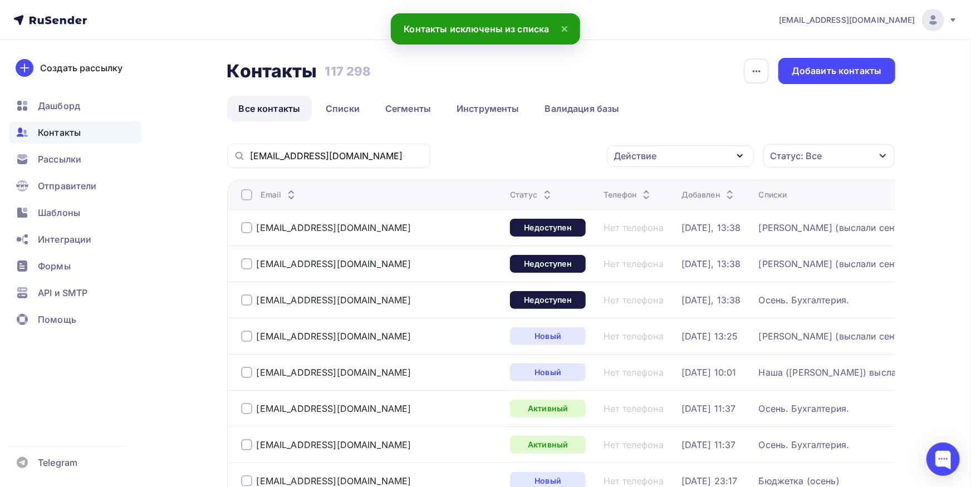
click at [389, 149] on div "[EMAIL_ADDRESS][DOMAIN_NAME]" at bounding box center [328, 156] width 203 height 24
click at [389, 154] on input "[EMAIL_ADDRESS][DOMAIN_NAME]" at bounding box center [337, 156] width 174 height 12
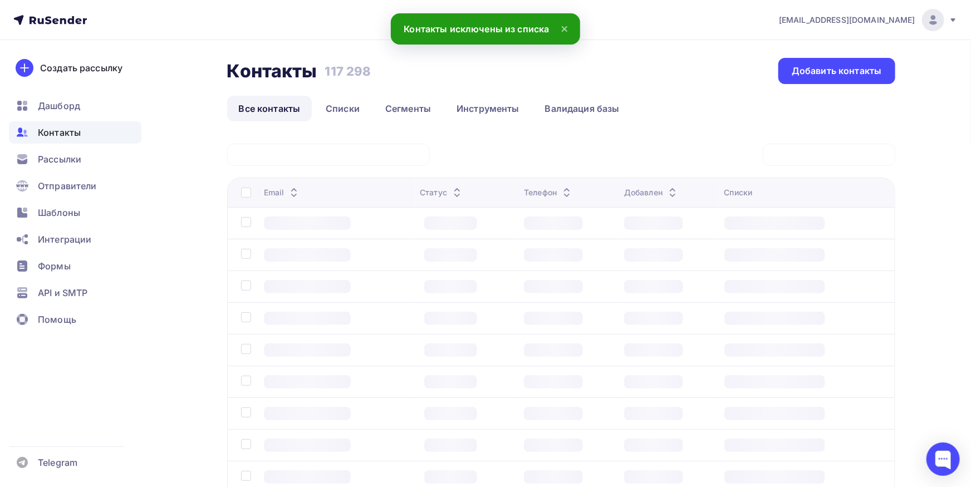
click at [242, 193] on div at bounding box center [248, 192] width 14 height 11
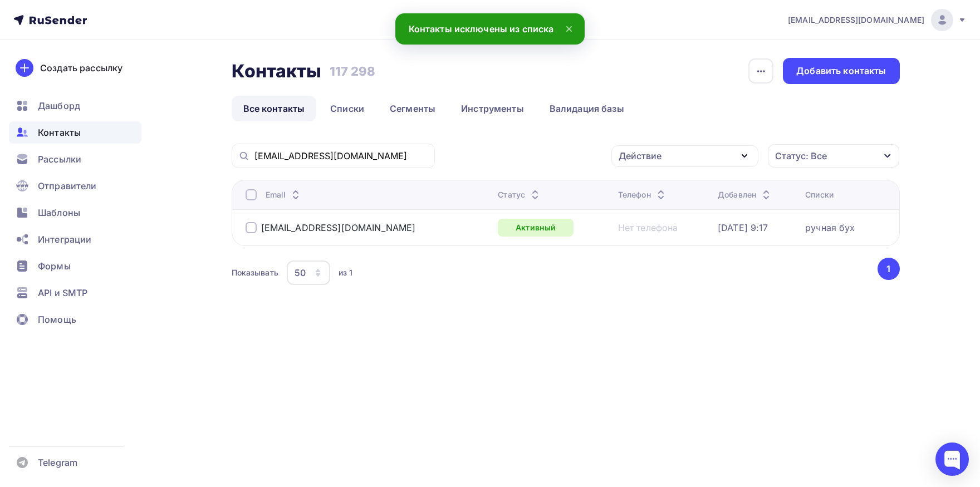
click at [244, 193] on th "Email" at bounding box center [363, 195] width 262 height 30
click at [246, 193] on div at bounding box center [251, 194] width 11 height 11
click at [252, 193] on div at bounding box center [251, 194] width 11 height 11
click at [664, 154] on div "Действие" at bounding box center [684, 156] width 147 height 22
click at [653, 185] on div "Добавить в списки" at bounding box center [668, 188] width 86 height 13
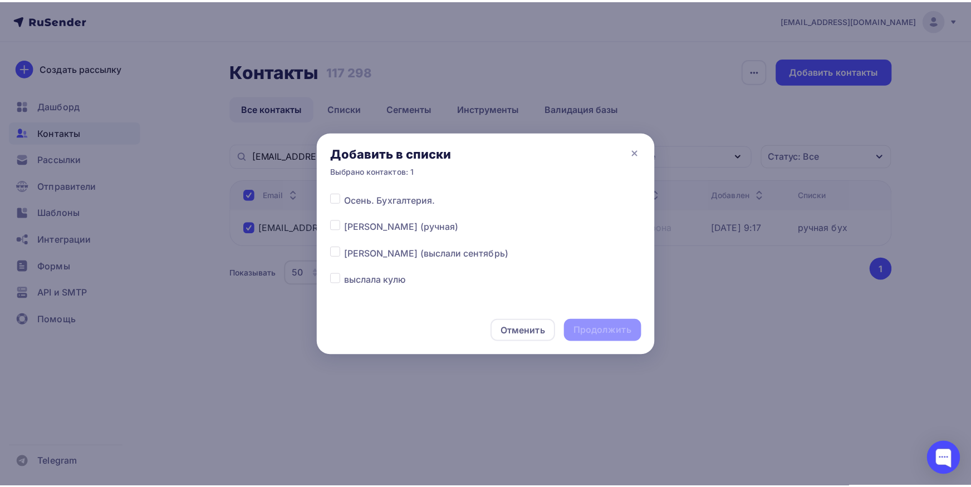
scroll to position [233, 0]
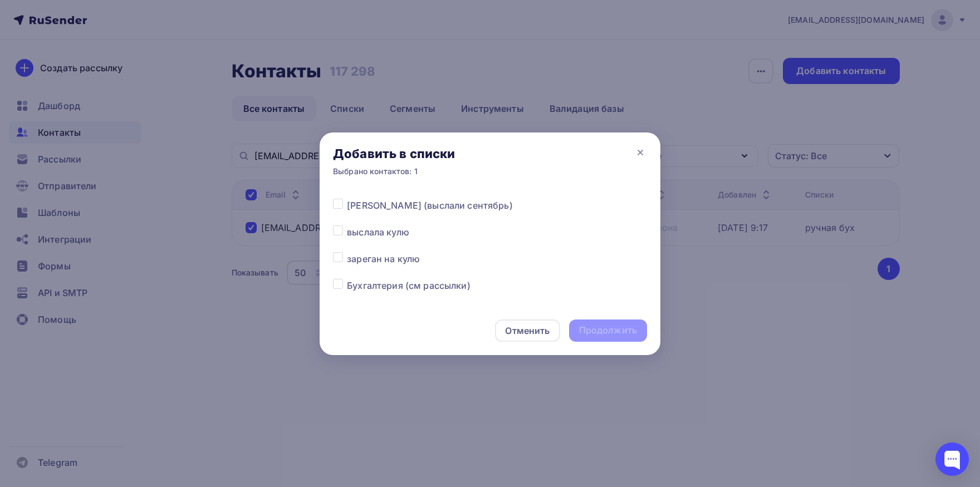
click at [340, 211] on div at bounding box center [340, 205] width 14 height 13
click at [347, 199] on label at bounding box center [347, 199] width 0 height 0
click at [340, 207] on input "checkbox" at bounding box center [338, 204] width 10 height 10
checkbox input "true"
click at [617, 329] on div "Продолжить" at bounding box center [608, 330] width 58 height 13
